Goal: Navigation & Orientation: Go to known website

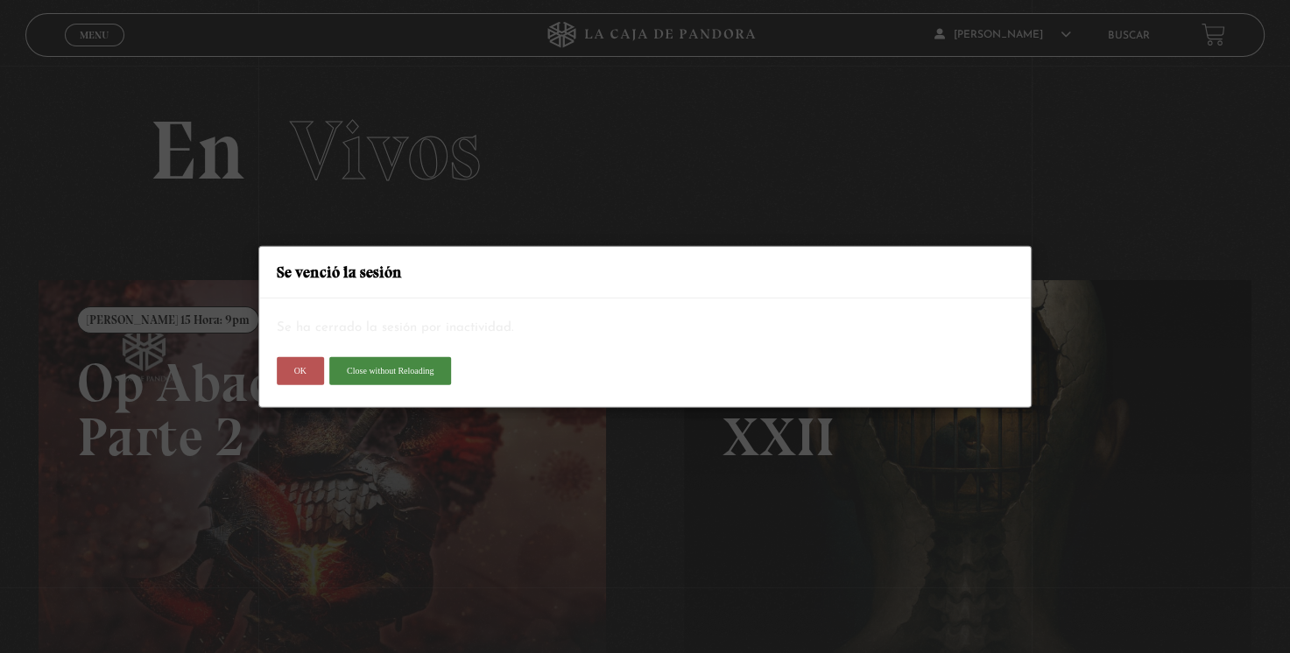
click at [308, 380] on button "OK" at bounding box center [300, 371] width 47 height 28
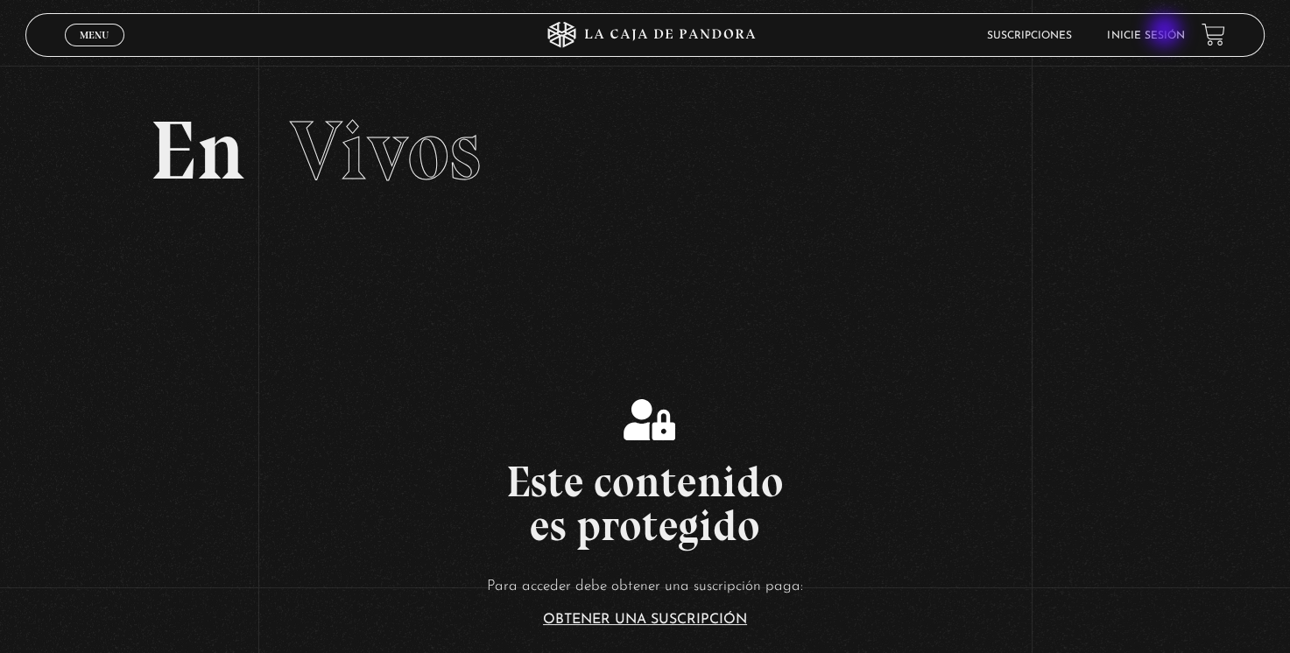
click at [1166, 32] on link "Inicie sesión" at bounding box center [1145, 36] width 77 height 11
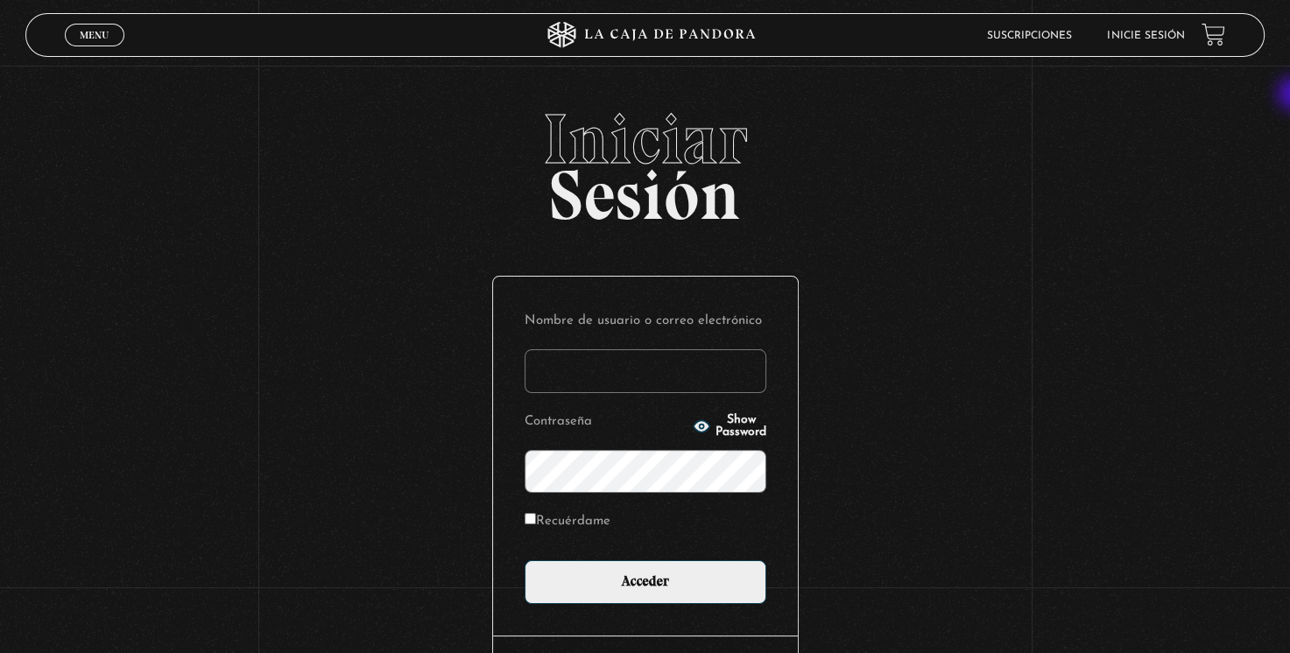
type input "[EMAIL_ADDRESS][DOMAIN_NAME]"
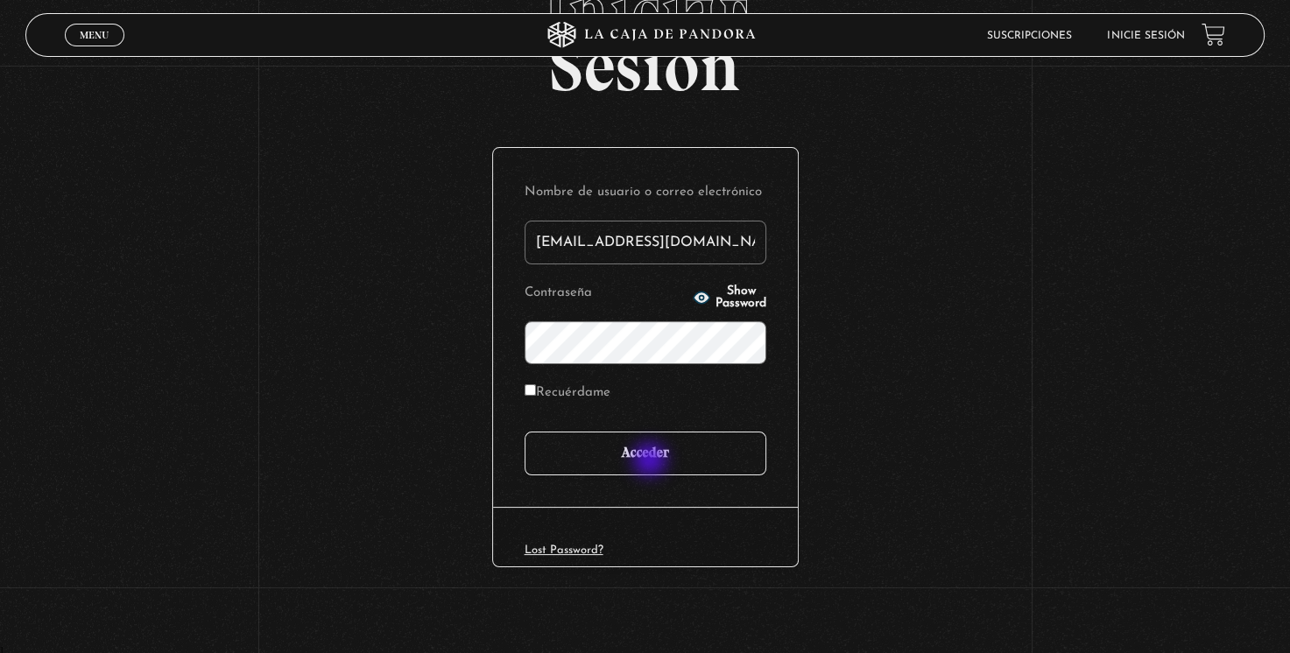
click at [651, 461] on input "Acceder" at bounding box center [645, 454] width 242 height 44
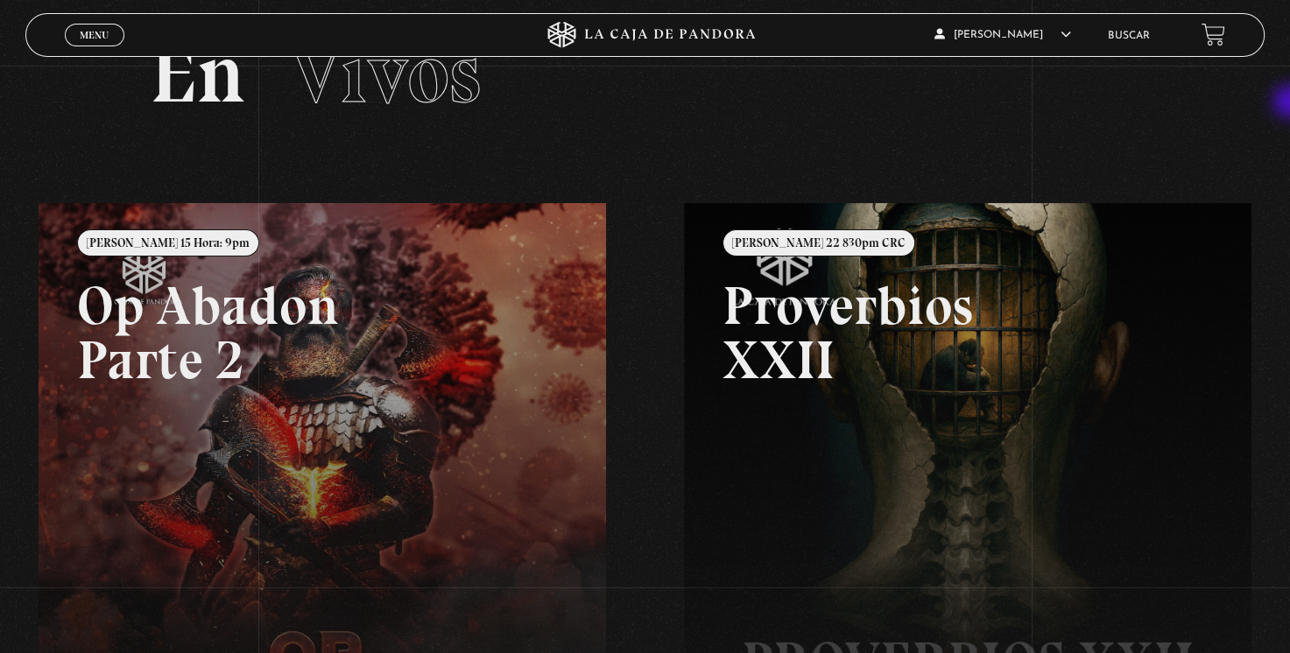
scroll to position [71, 0]
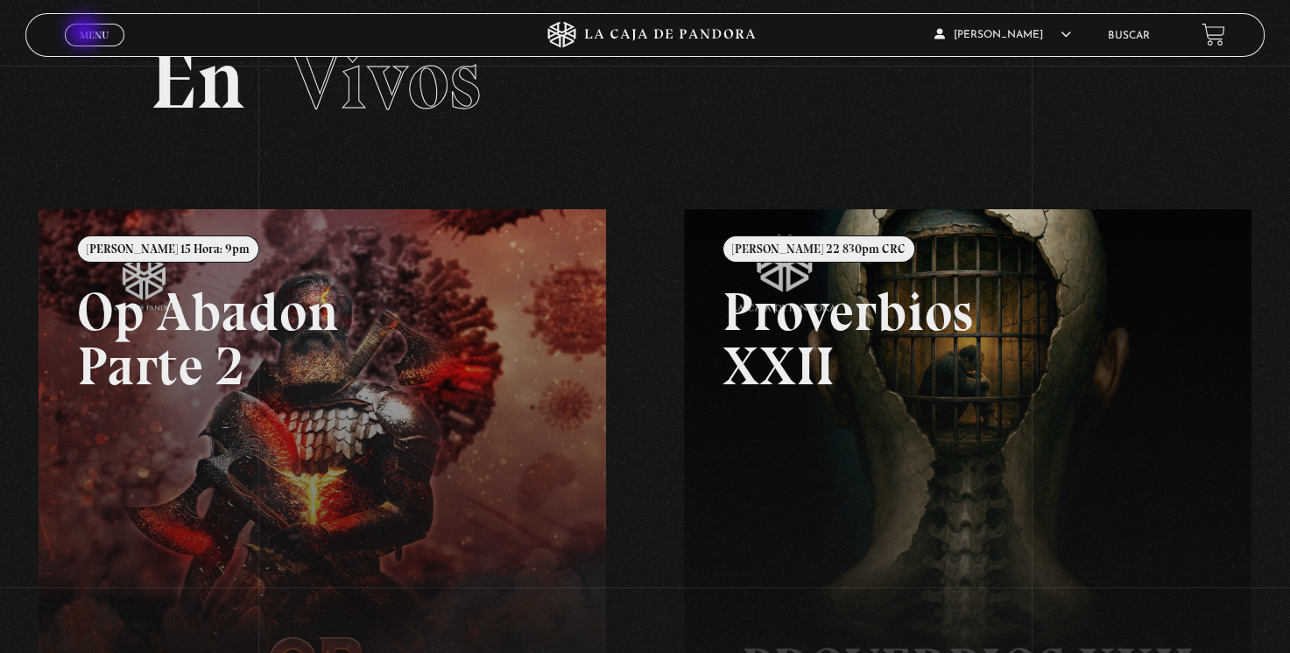
click at [86, 33] on span "Menu" at bounding box center [94, 35] width 29 height 11
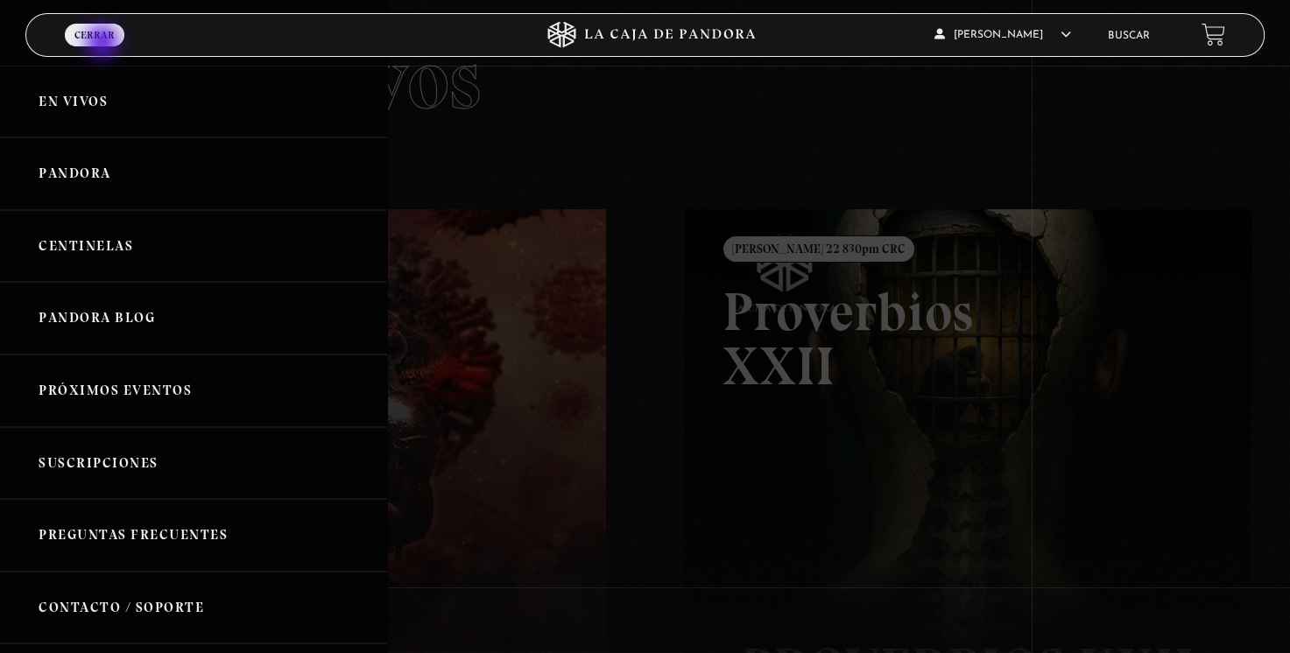
click at [104, 45] on span "Menu" at bounding box center [95, 51] width 30 height 12
